Goal: Task Accomplishment & Management: Use online tool/utility

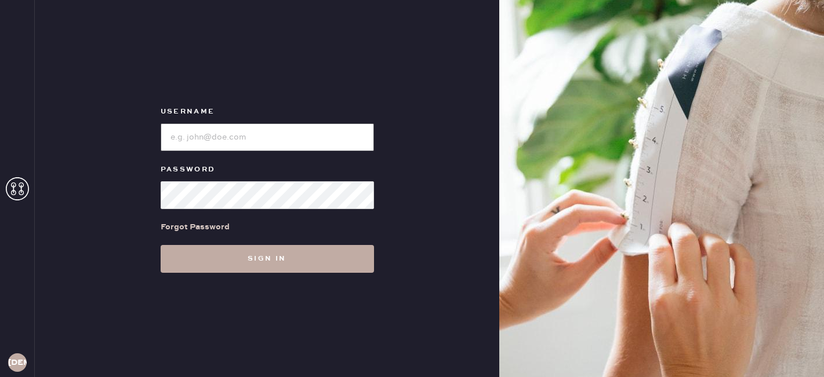
type input "reformationgoldcoastchicago"
click at [276, 269] on button "Sign in" at bounding box center [267, 259] width 213 height 28
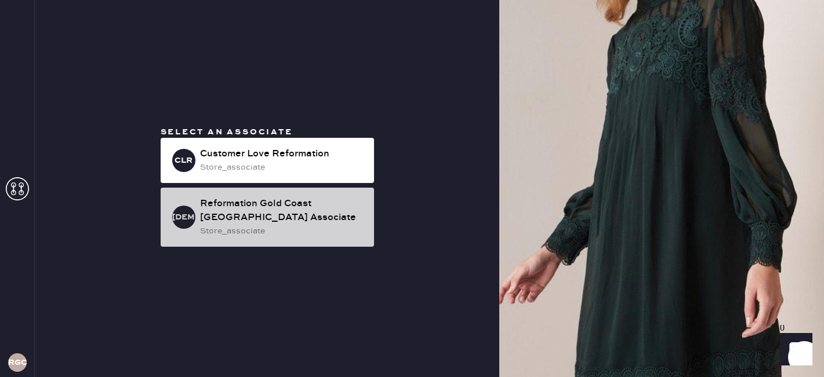
click at [265, 214] on div "Reformation Gold Coast [GEOGRAPHIC_DATA] Associate" at bounding box center [282, 211] width 165 height 28
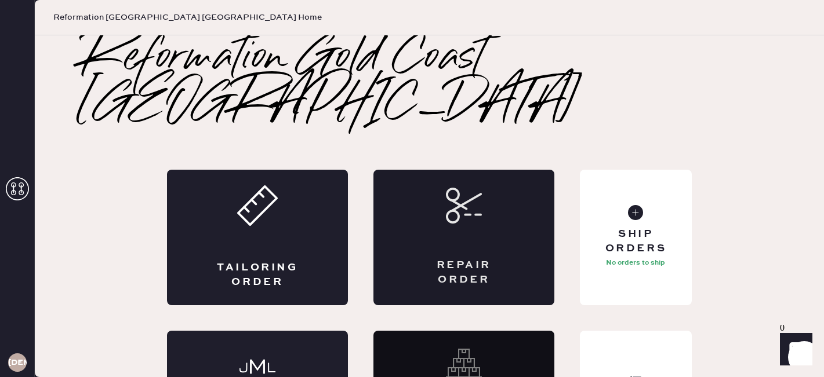
scroll to position [43, 0]
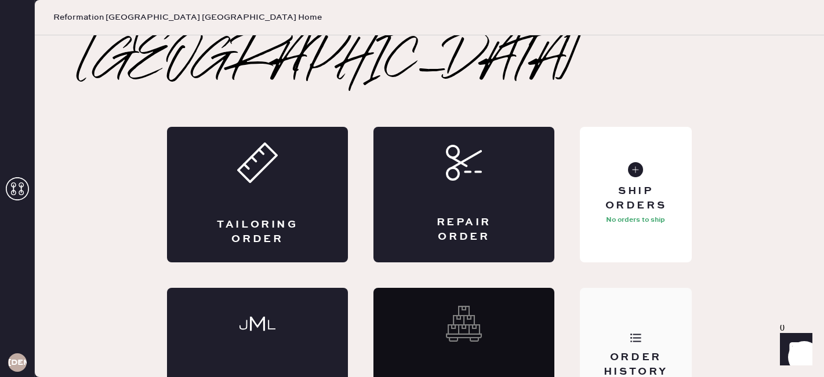
click at [623, 297] on div "Order History" at bounding box center [636, 356] width 112 height 136
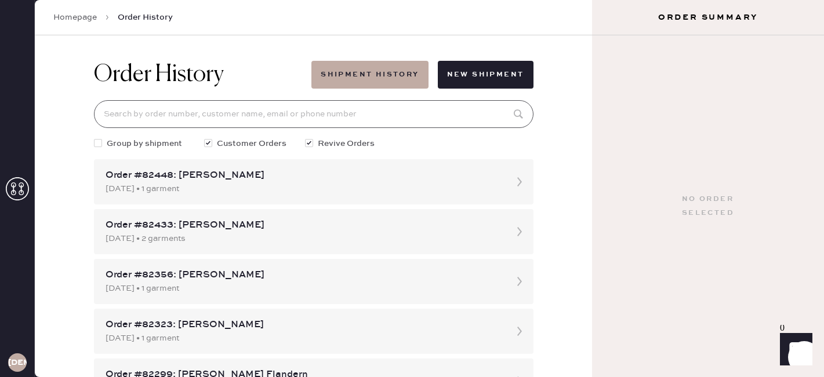
click at [129, 115] on input at bounding box center [313, 114] width 439 height 28
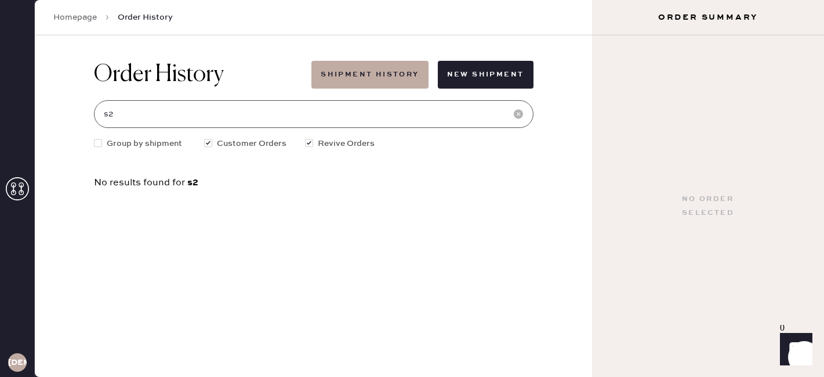
type input "s"
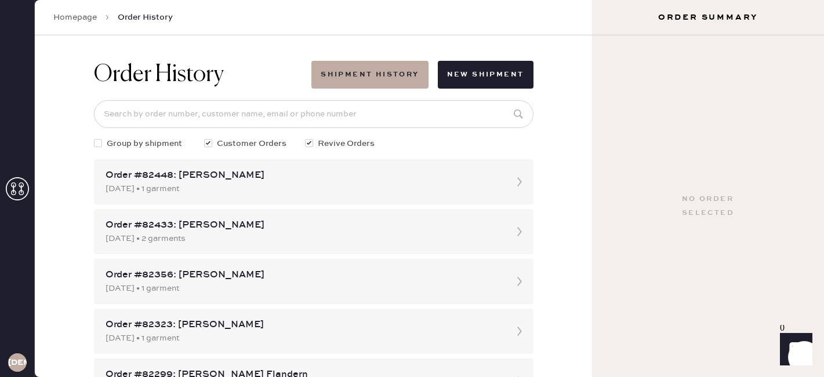
click at [71, 20] on link "Homepage" at bounding box center [74, 18] width 43 height 12
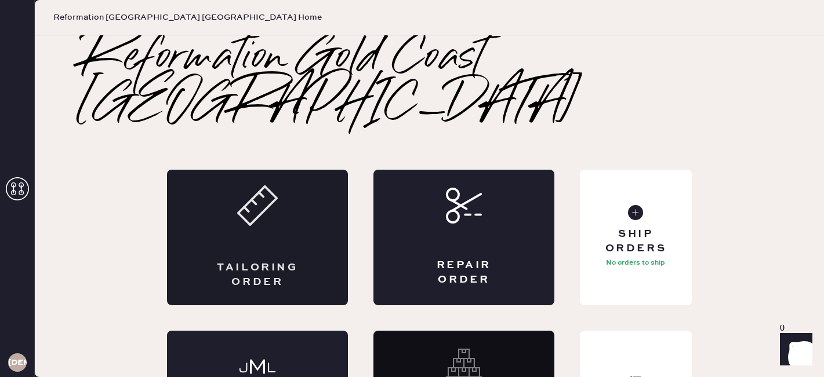
scroll to position [43, 0]
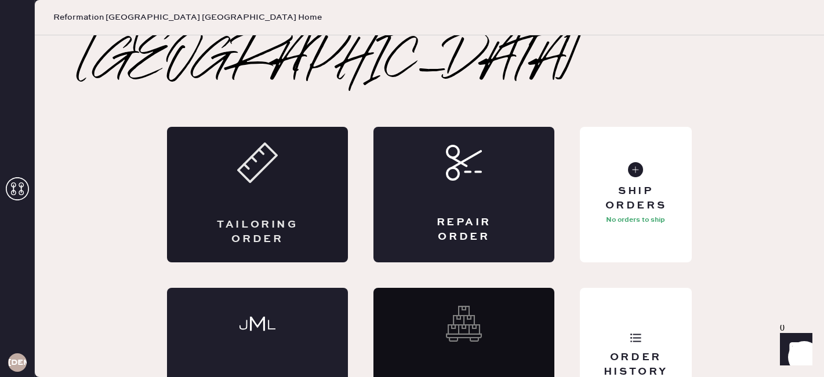
click at [299, 136] on div "Tailoring Order" at bounding box center [257, 195] width 181 height 136
